Goal: Navigation & Orientation: Understand site structure

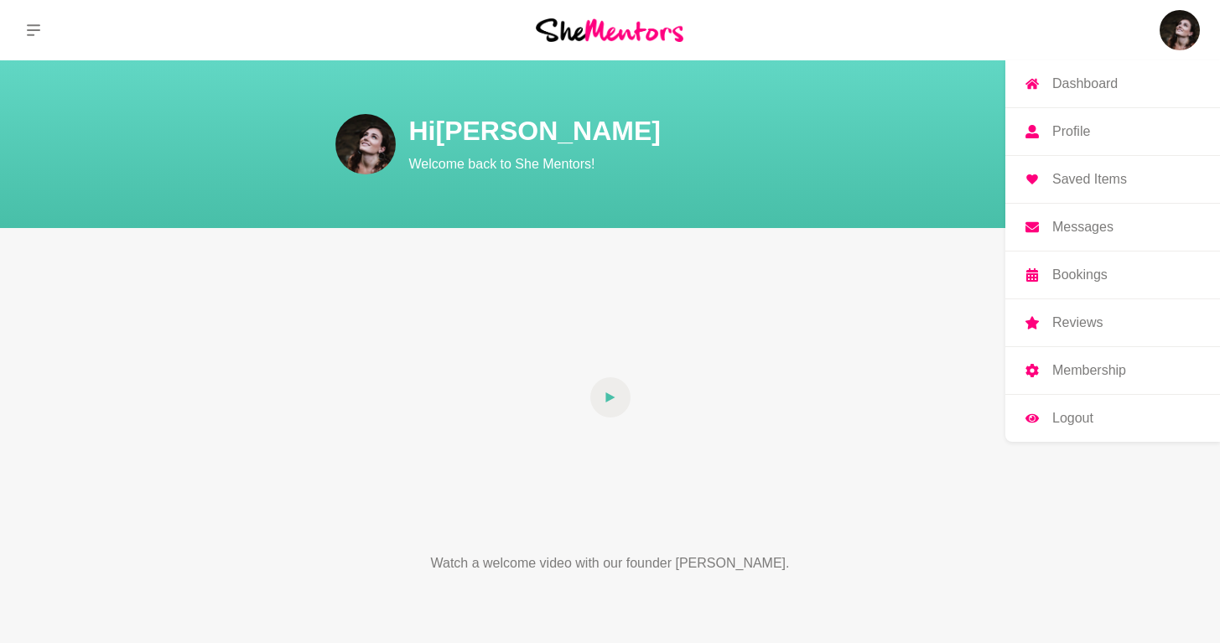
click at [1166, 27] on img at bounding box center [1179, 30] width 40 height 40
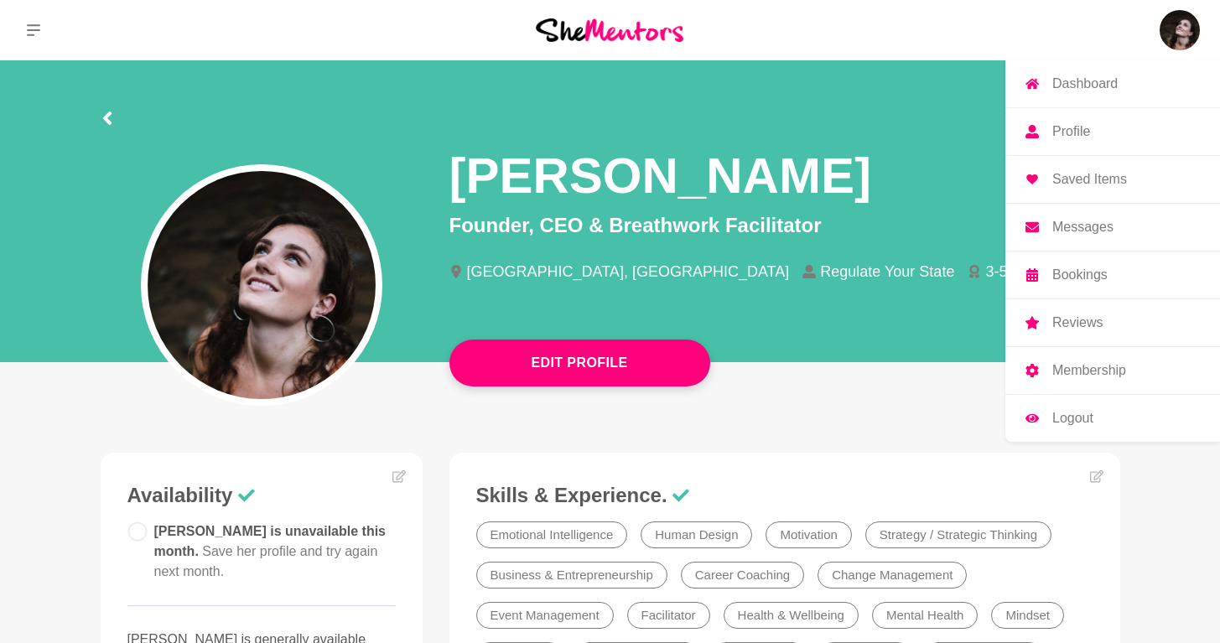
click at [1090, 223] on p "Messages" at bounding box center [1082, 226] width 61 height 13
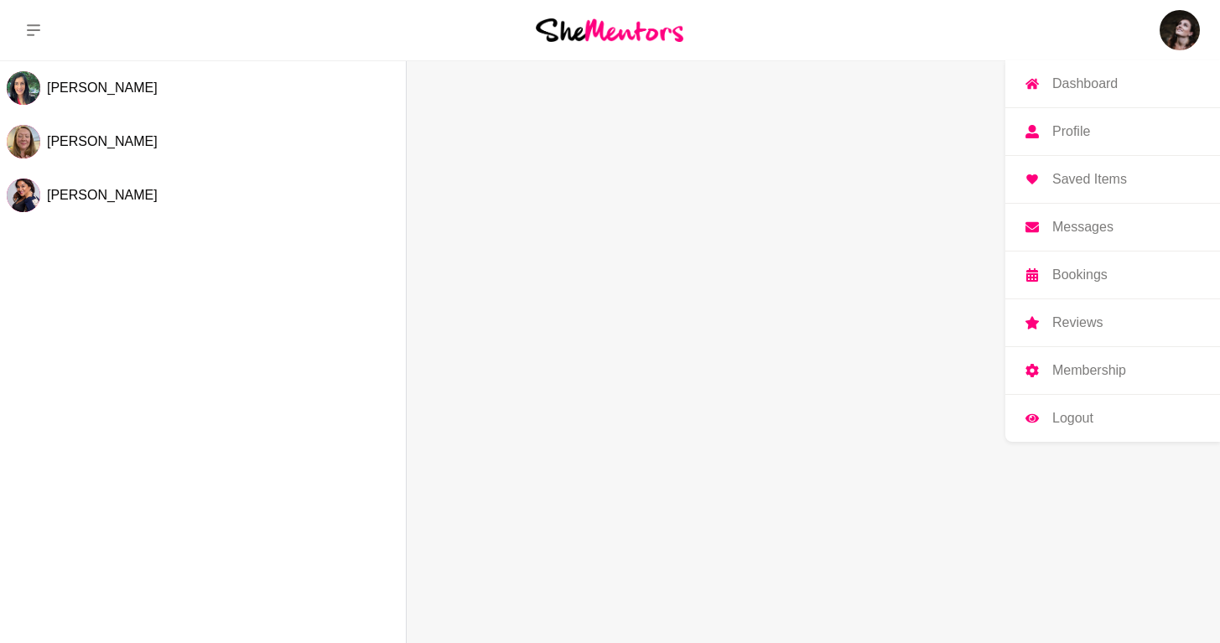
click at [1081, 137] on p "Profile" at bounding box center [1071, 131] width 38 height 13
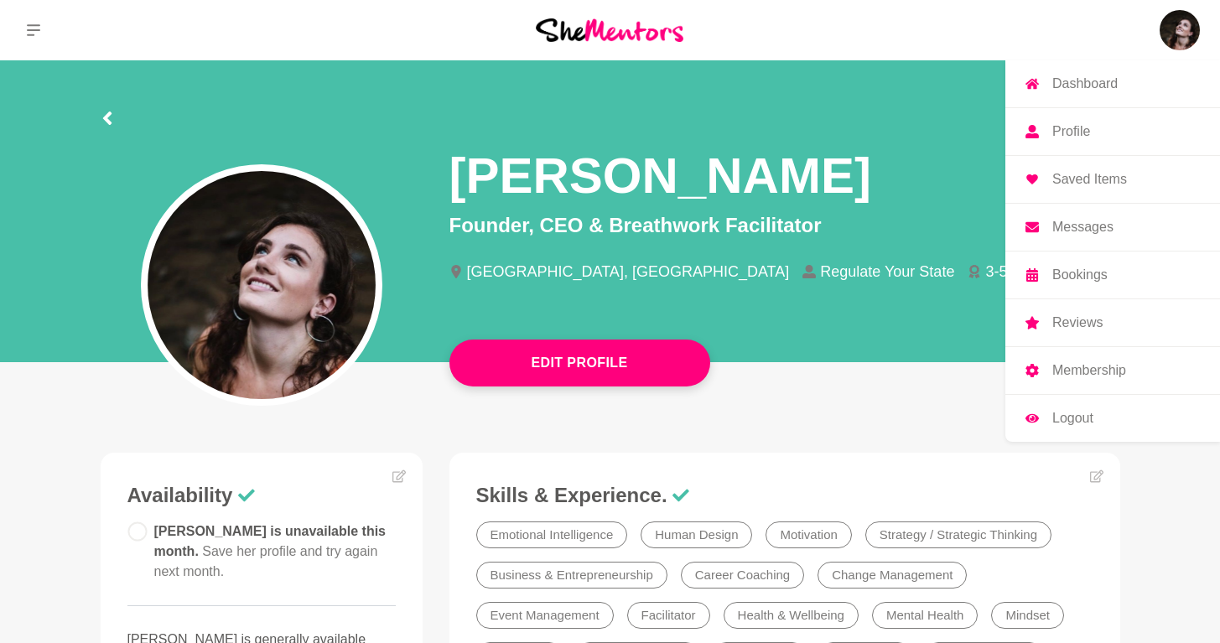
click at [1065, 279] on p "Bookings" at bounding box center [1079, 274] width 55 height 13
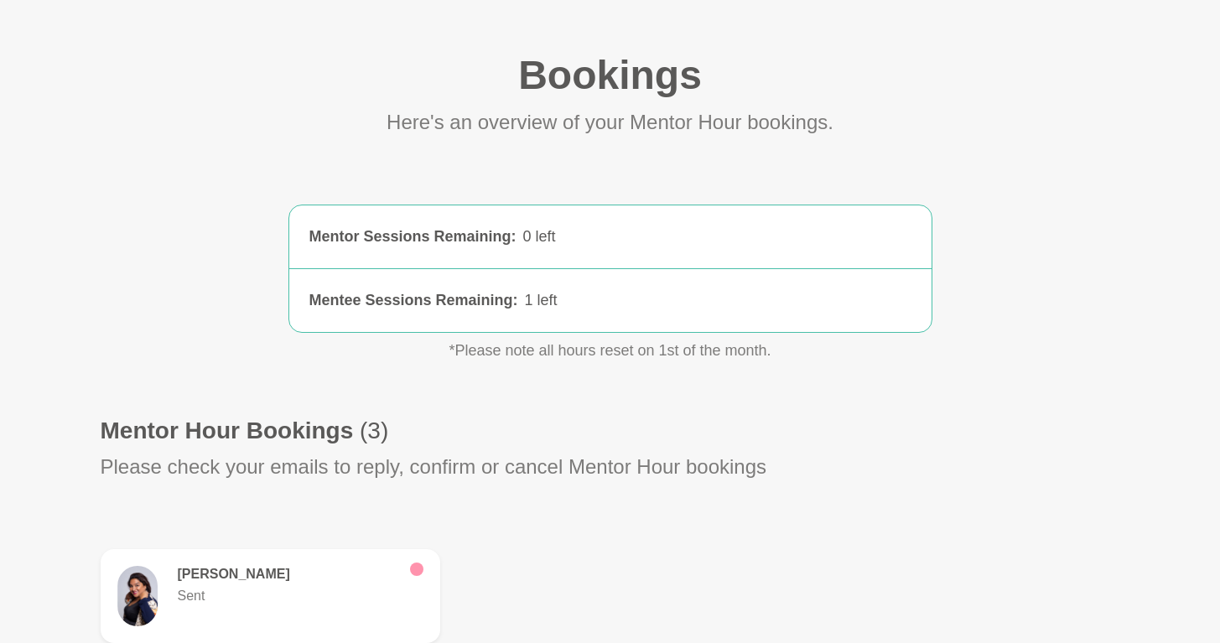
scroll to position [321, 0]
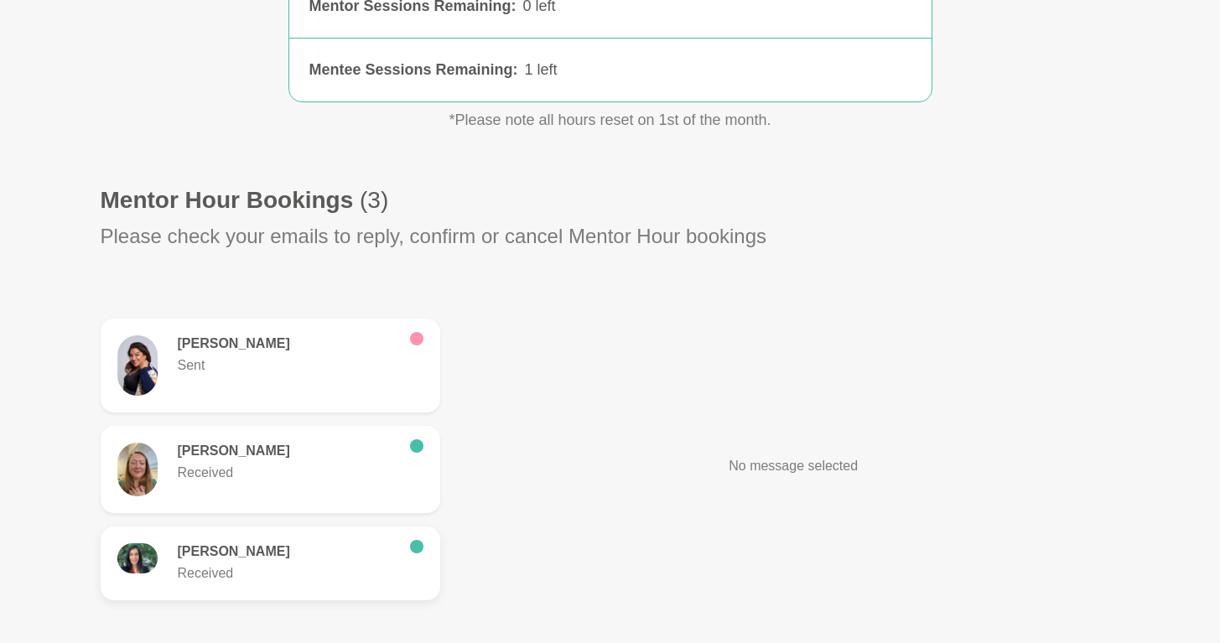
click at [252, 552] on h6 "[PERSON_NAME]" at bounding box center [287, 551] width 219 height 17
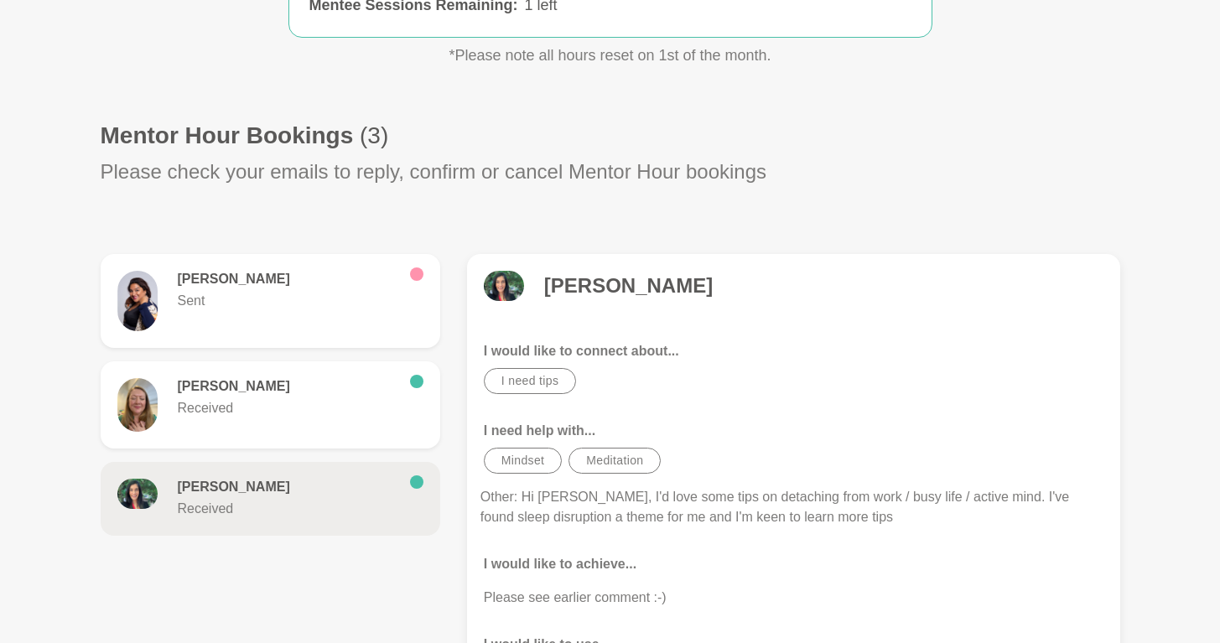
scroll to position [380, 0]
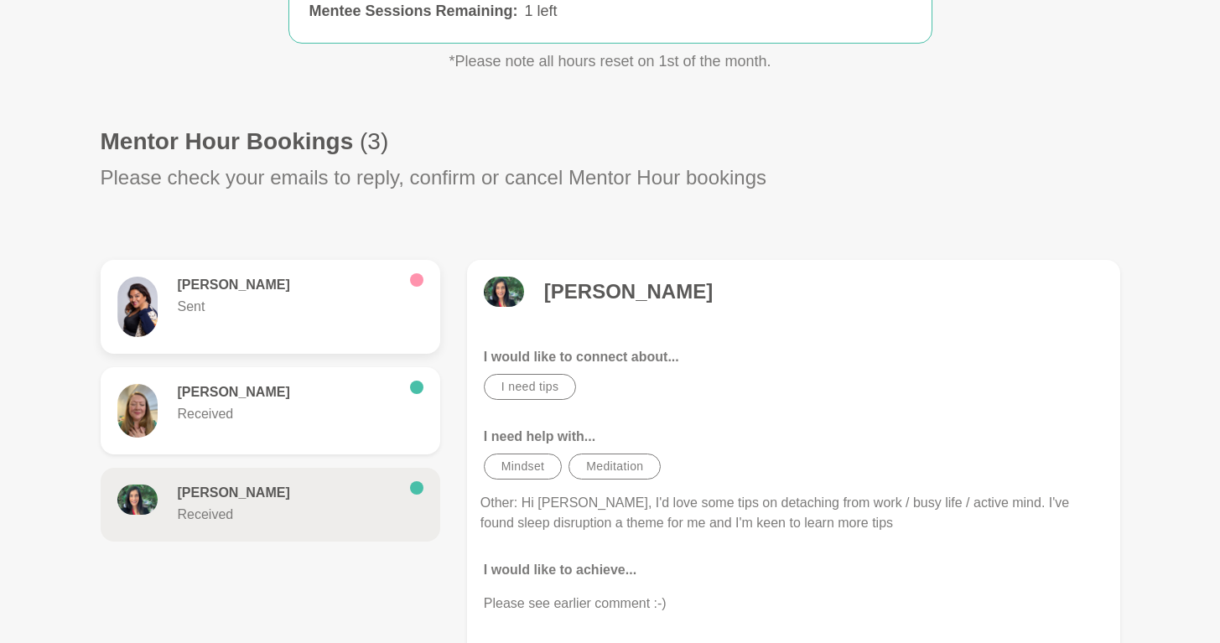
click at [333, 287] on h6 "[PERSON_NAME]" at bounding box center [287, 285] width 219 height 17
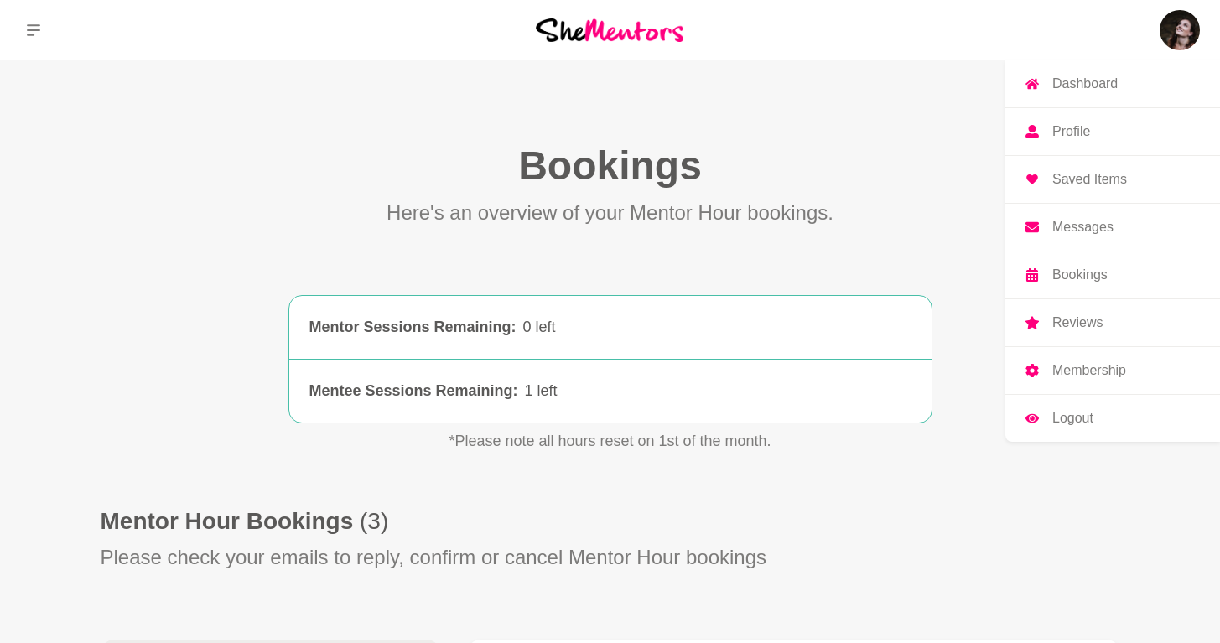
click at [1095, 141] on link "Profile" at bounding box center [1112, 131] width 215 height 47
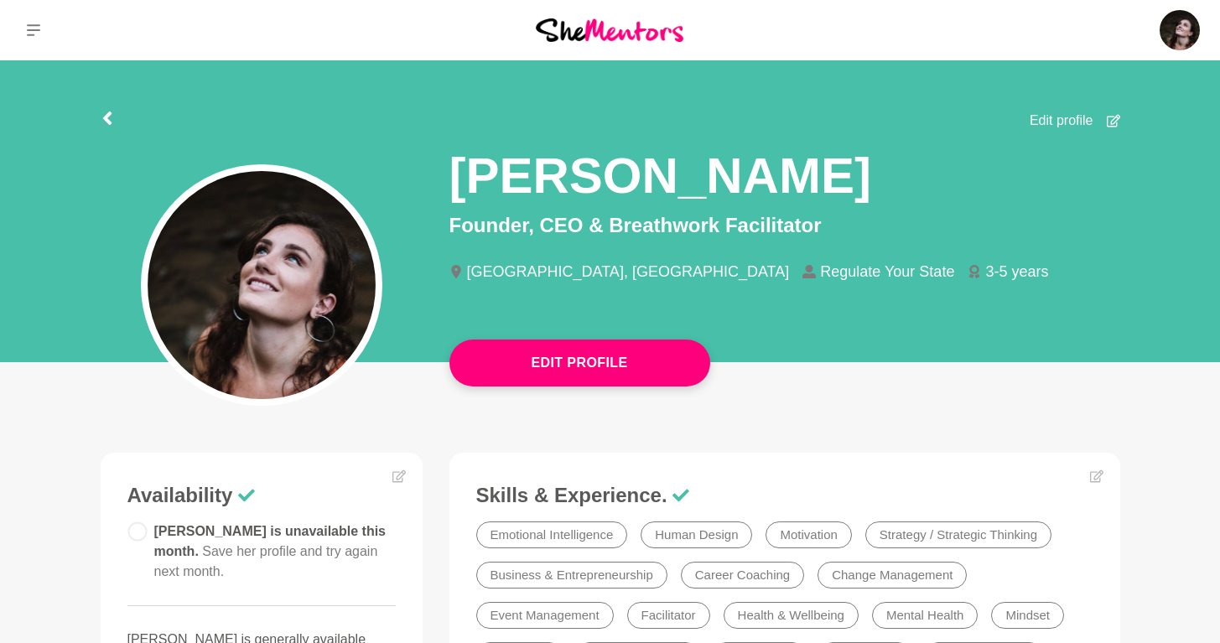
click at [1050, 119] on span "Edit profile" at bounding box center [1061, 121] width 64 height 20
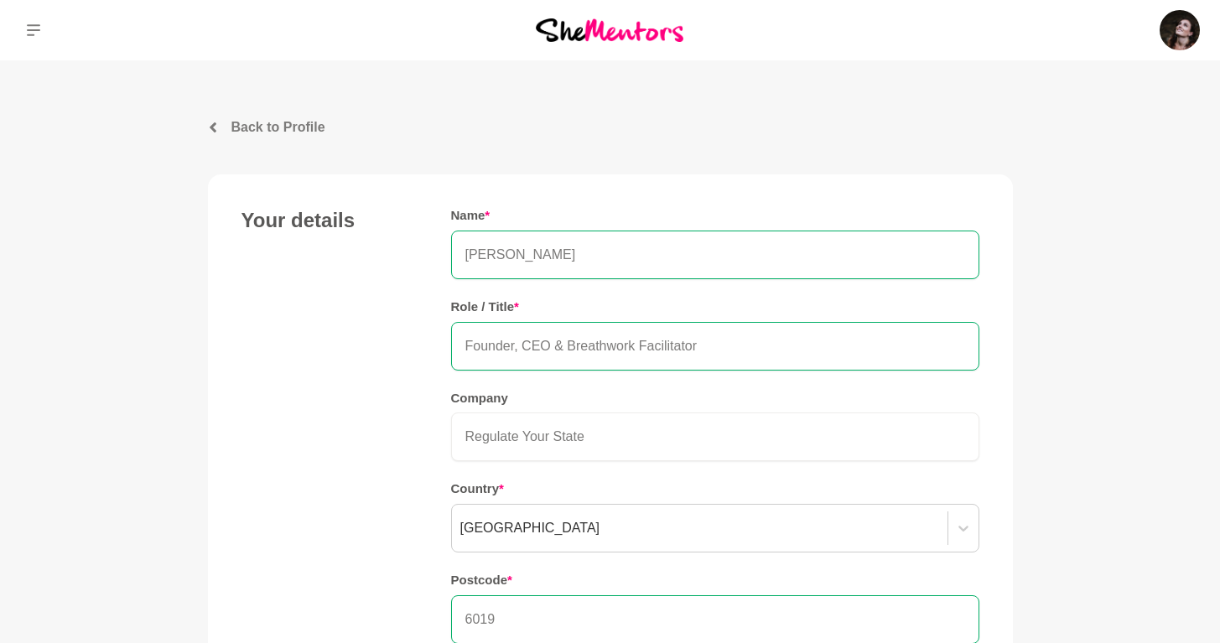
click at [246, 130] on p "Back to Profile" at bounding box center [278, 127] width 94 height 20
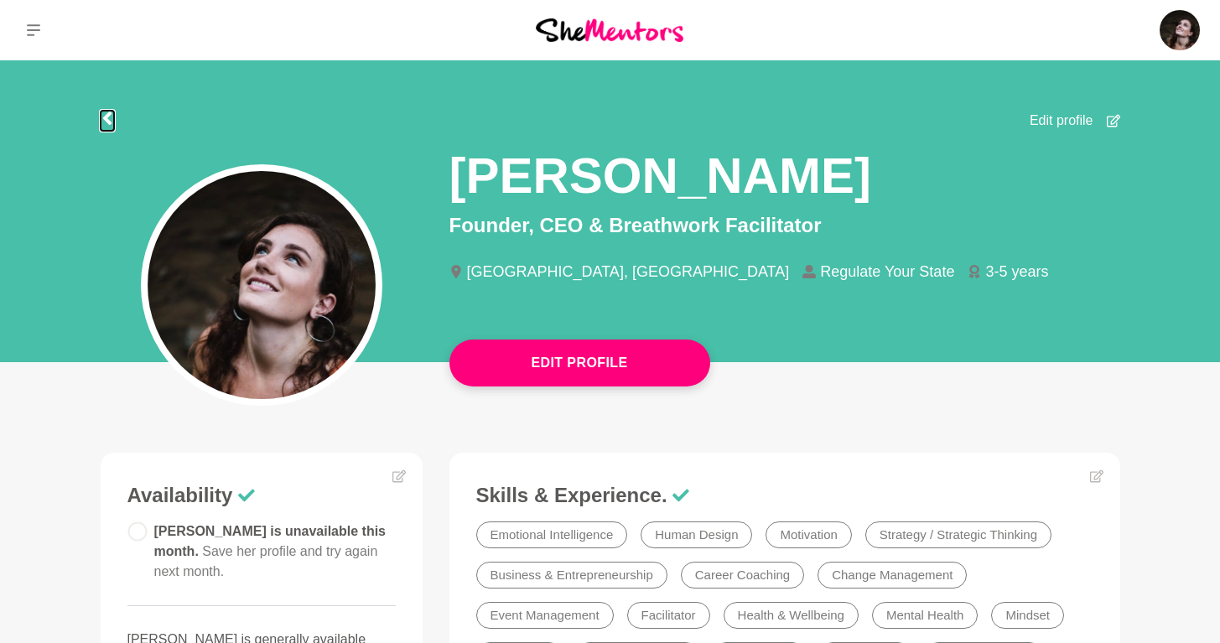
click at [105, 122] on icon at bounding box center [107, 117] width 13 height 13
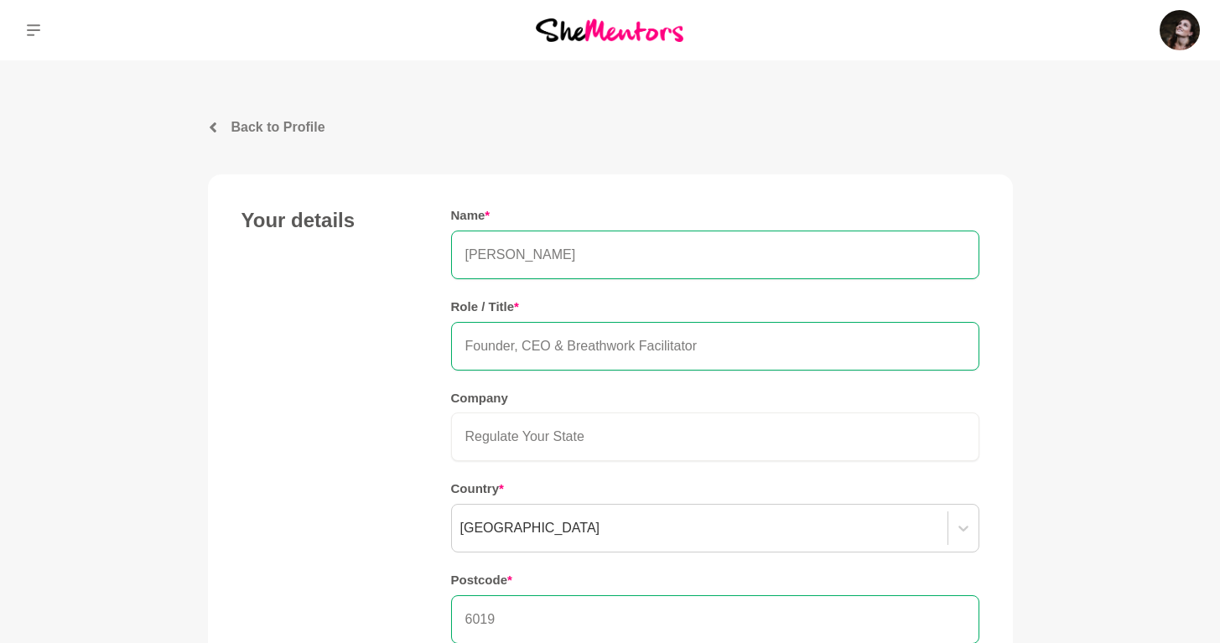
click at [39, 38] on button at bounding box center [33, 30] width 67 height 60
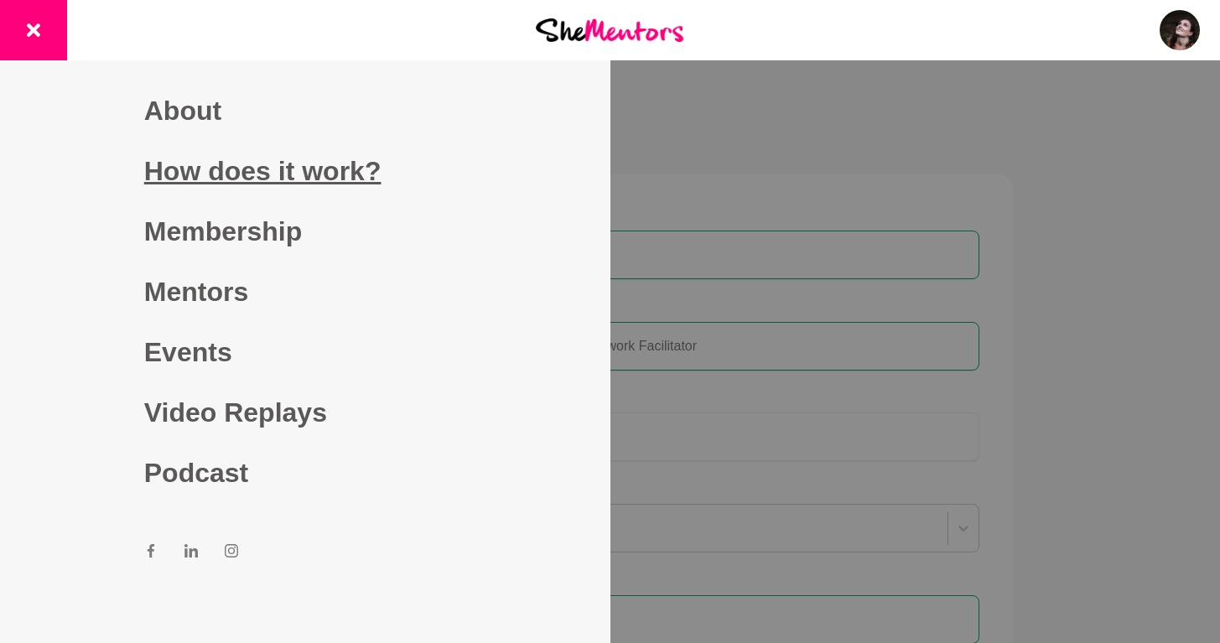
click at [205, 170] on link "How does it work?" at bounding box center [305, 171] width 322 height 60
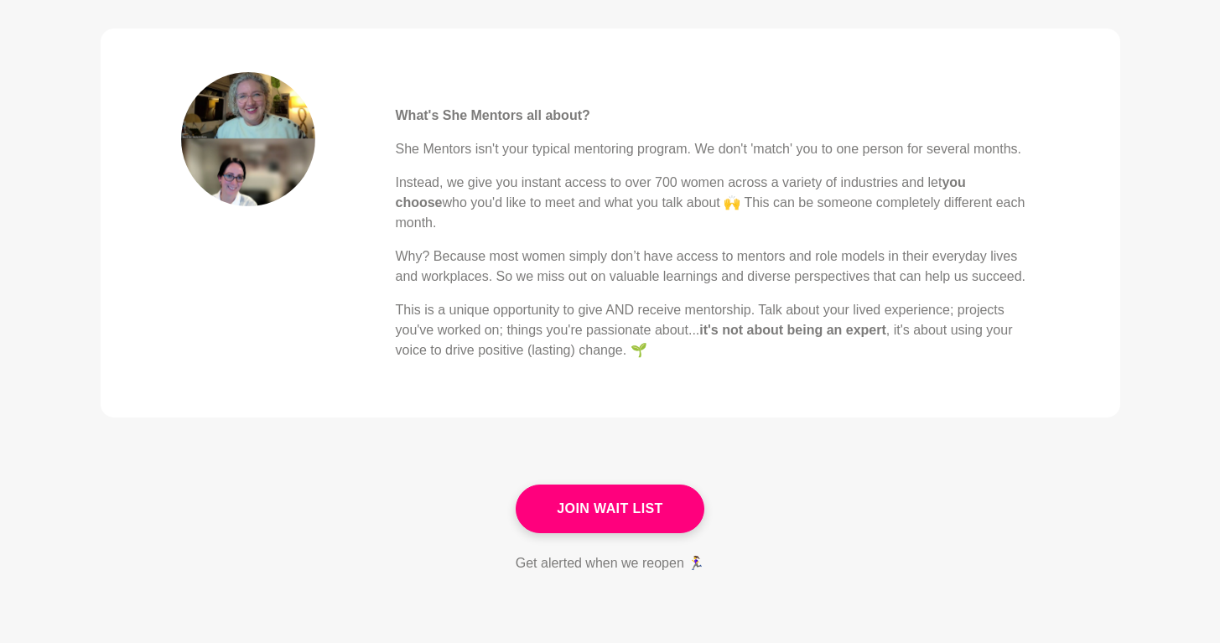
scroll to position [733, 0]
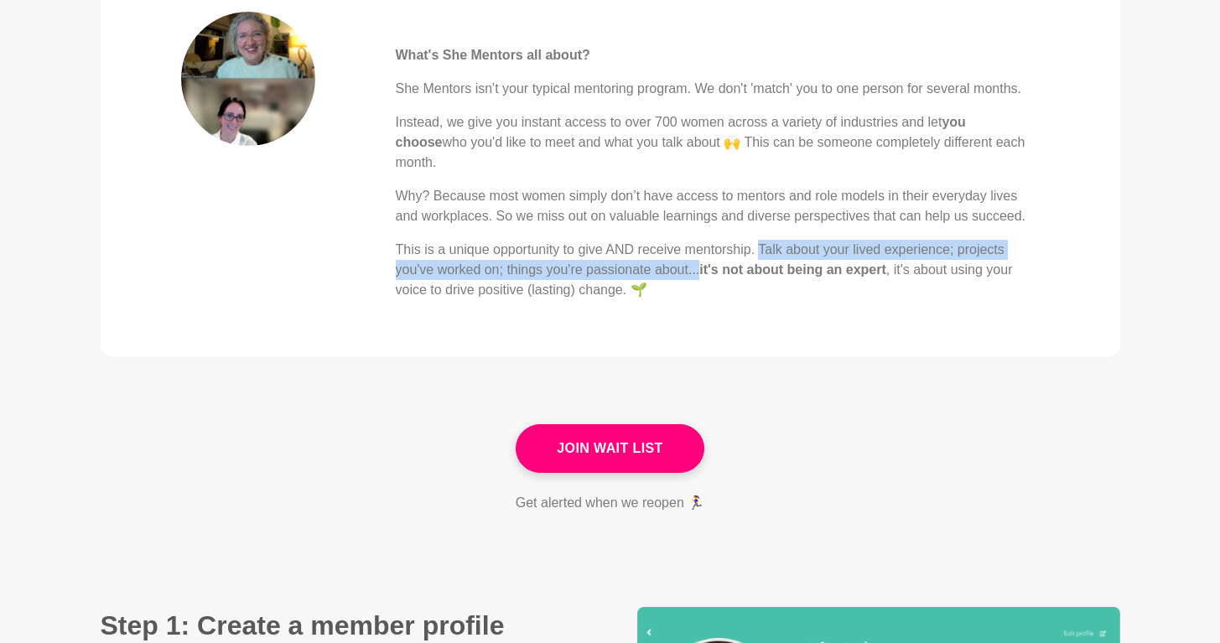
drag, startPoint x: 702, startPoint y: 253, endPoint x: 765, endPoint y: 228, distance: 67.7
click at [765, 240] on p "This is a unique opportunity to give AND receive mentorship. Talk about your li…" at bounding box center [718, 270] width 644 height 60
copy p "Talk about your lived experience; projects you've worked on; things you're pass…"
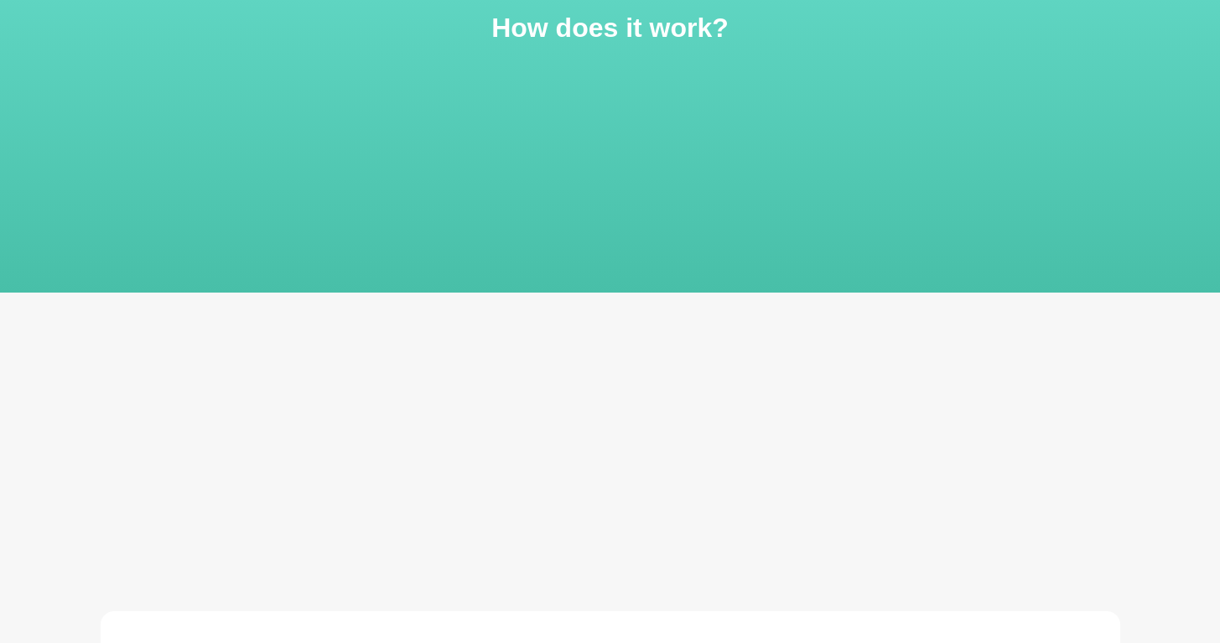
scroll to position [0, 0]
